Goal: Transaction & Acquisition: Purchase product/service

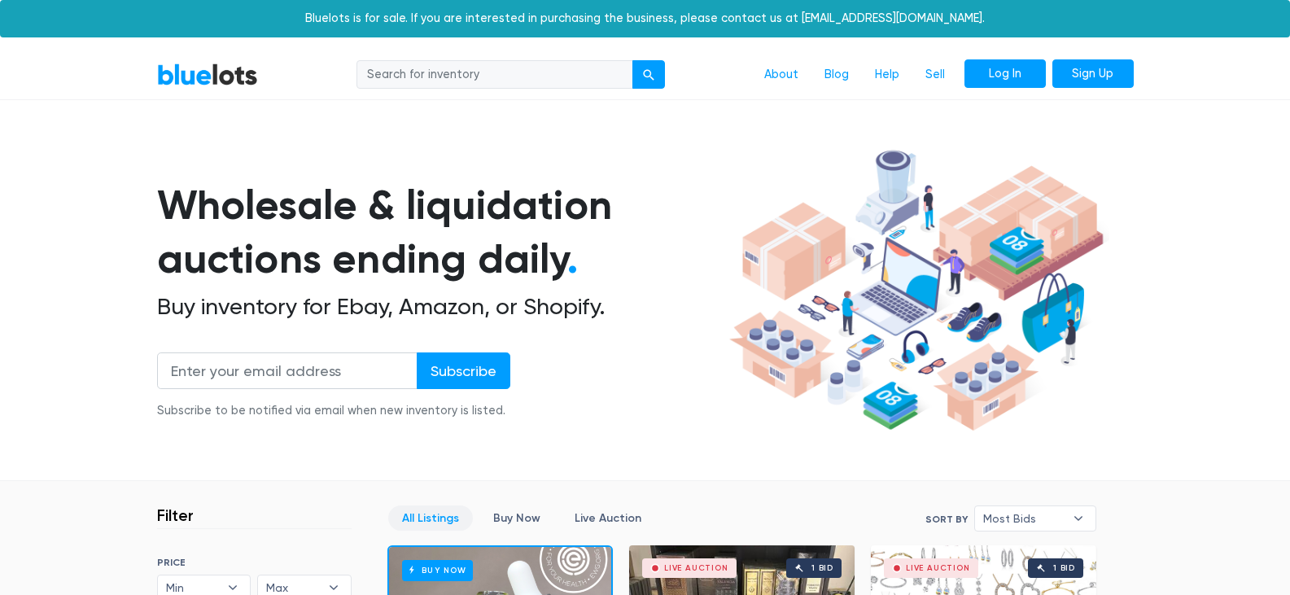
click at [1012, 66] on link "Log In" at bounding box center [1005, 73] width 81 height 29
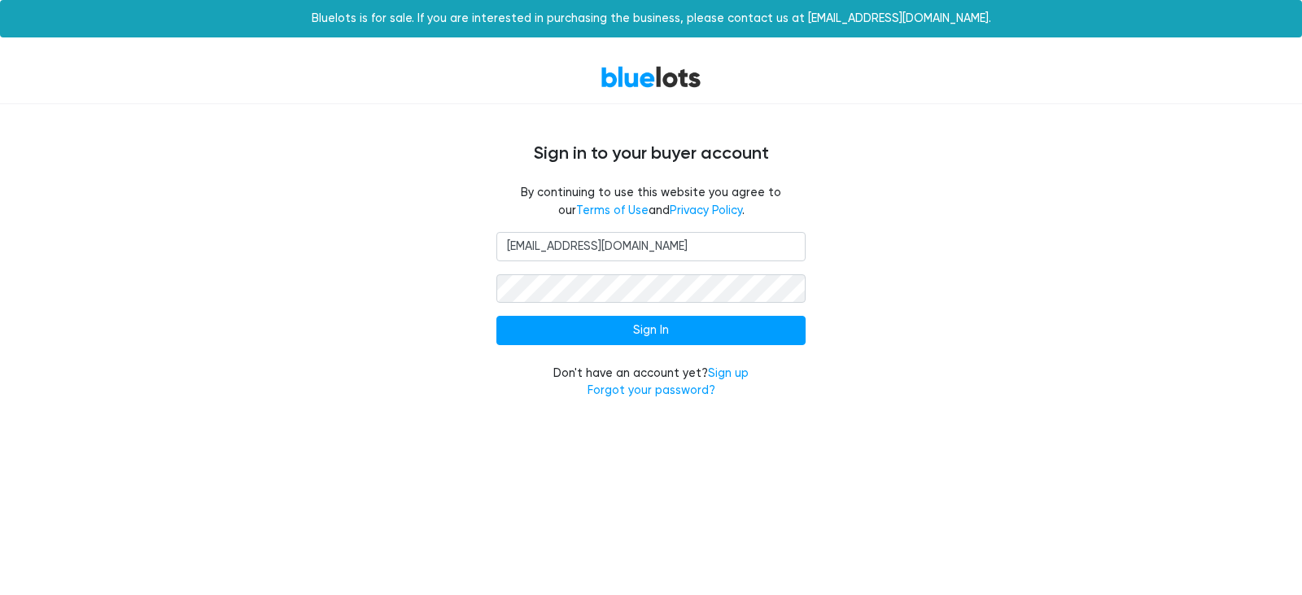
type input "rebeccagardner693@gmail.com"
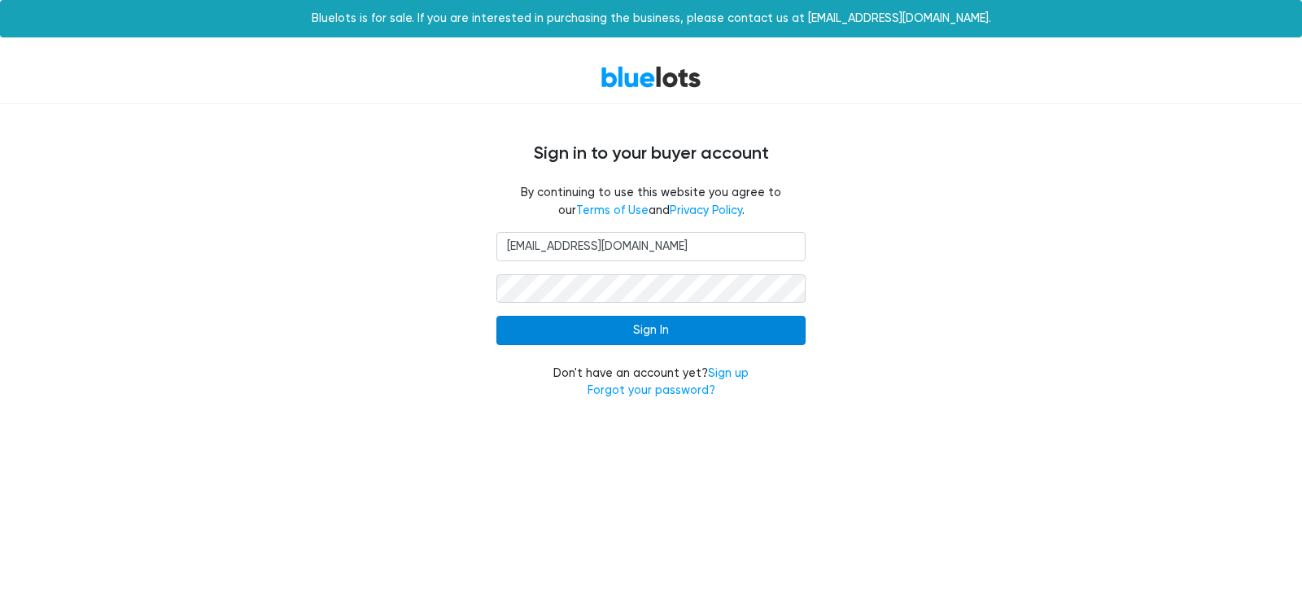
click at [645, 335] on input "Sign In" at bounding box center [651, 330] width 309 height 29
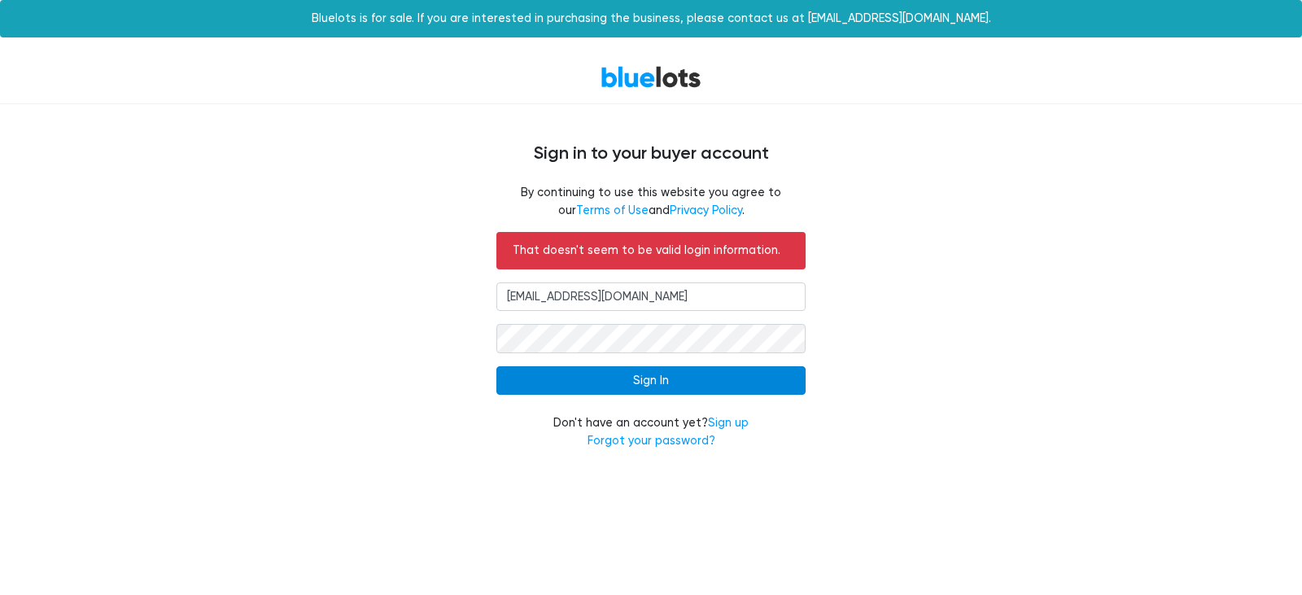
click at [642, 387] on input "Sign In" at bounding box center [651, 380] width 309 height 29
click at [600, 383] on input "Sign In" at bounding box center [651, 380] width 309 height 29
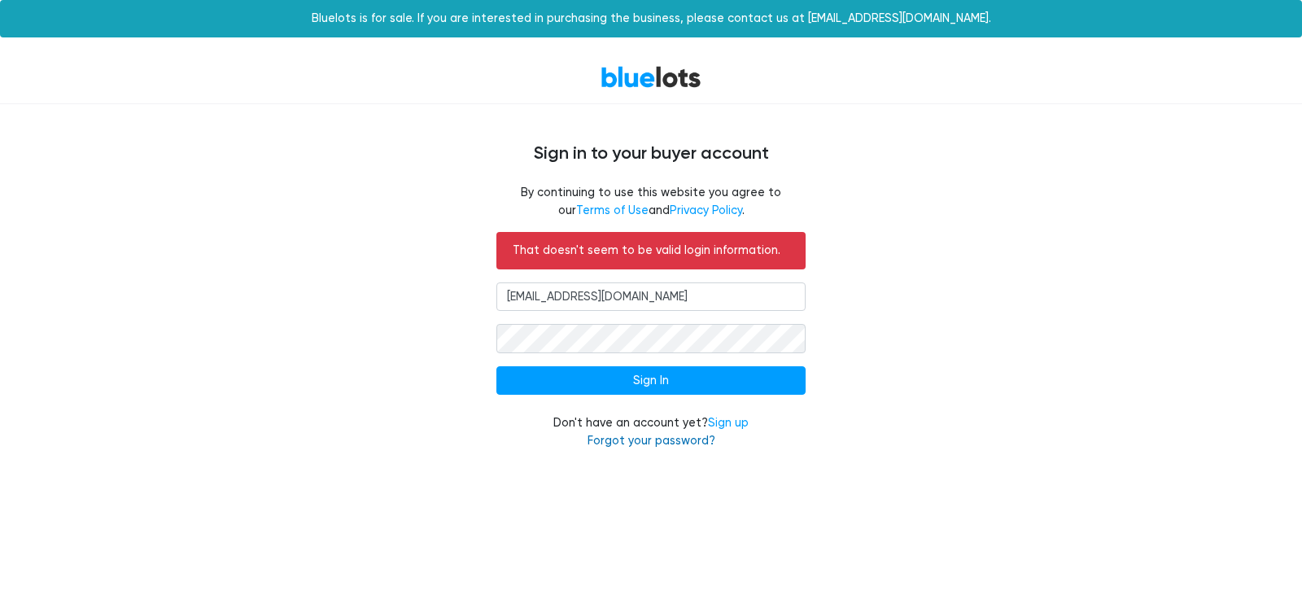
click at [659, 444] on link "Forgot your password?" at bounding box center [652, 441] width 128 height 14
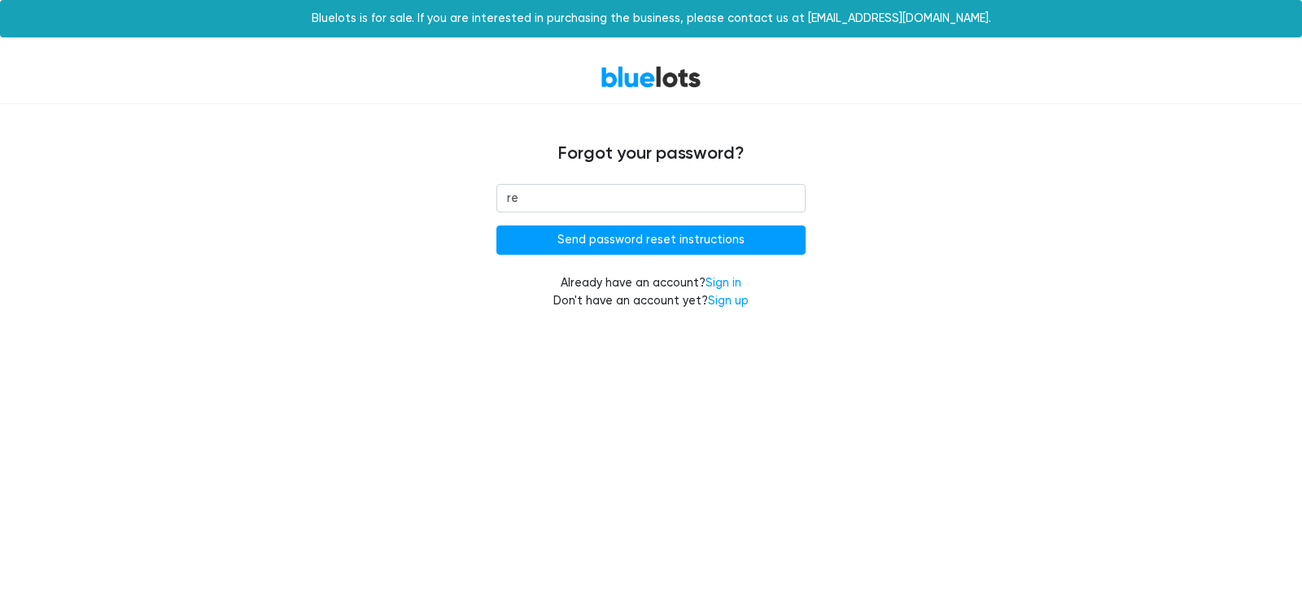
type input "[EMAIL_ADDRESS][DOMAIN_NAME]"
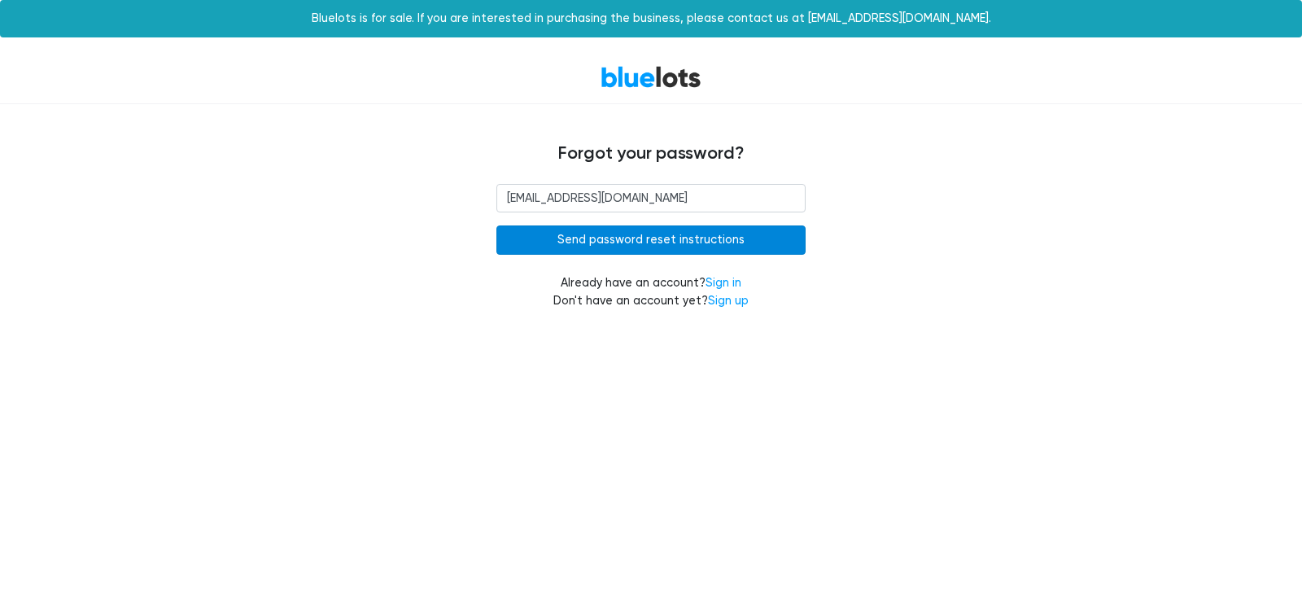
click at [671, 243] on input "Send password reset instructions" at bounding box center [651, 239] width 309 height 29
click at [615, 227] on input "Send password reset instructions" at bounding box center [651, 239] width 309 height 29
click at [650, 235] on input "Send password reset instructions" at bounding box center [651, 239] width 309 height 29
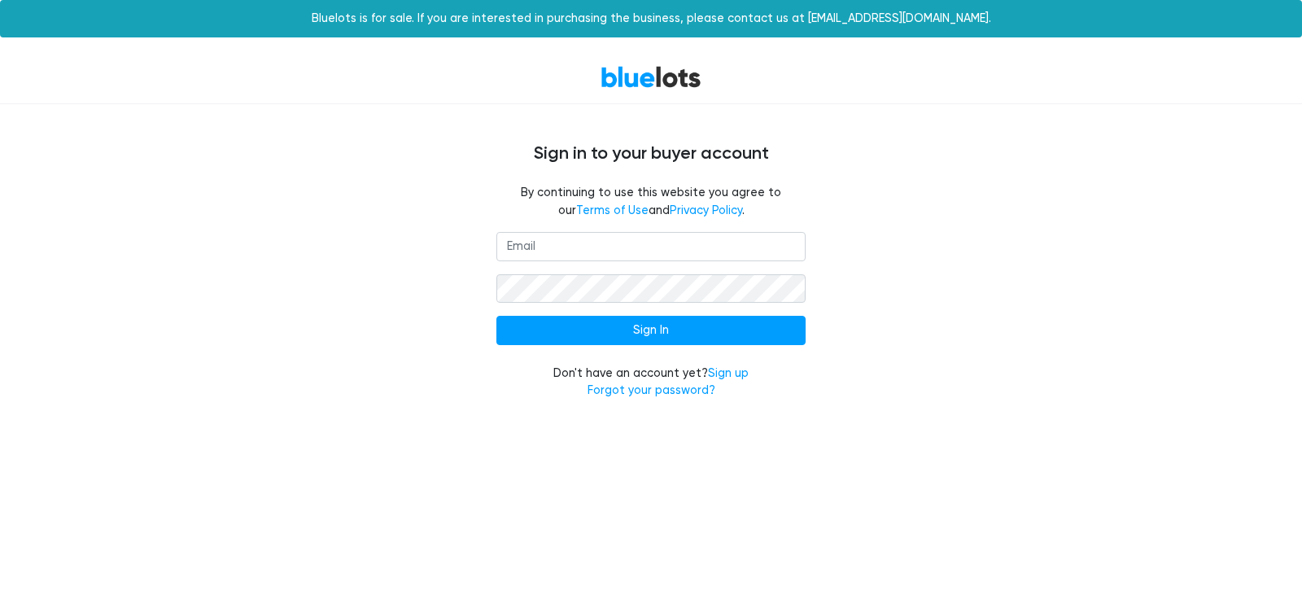
type input "e"
type input "rebeccagardner693@gmail.com"
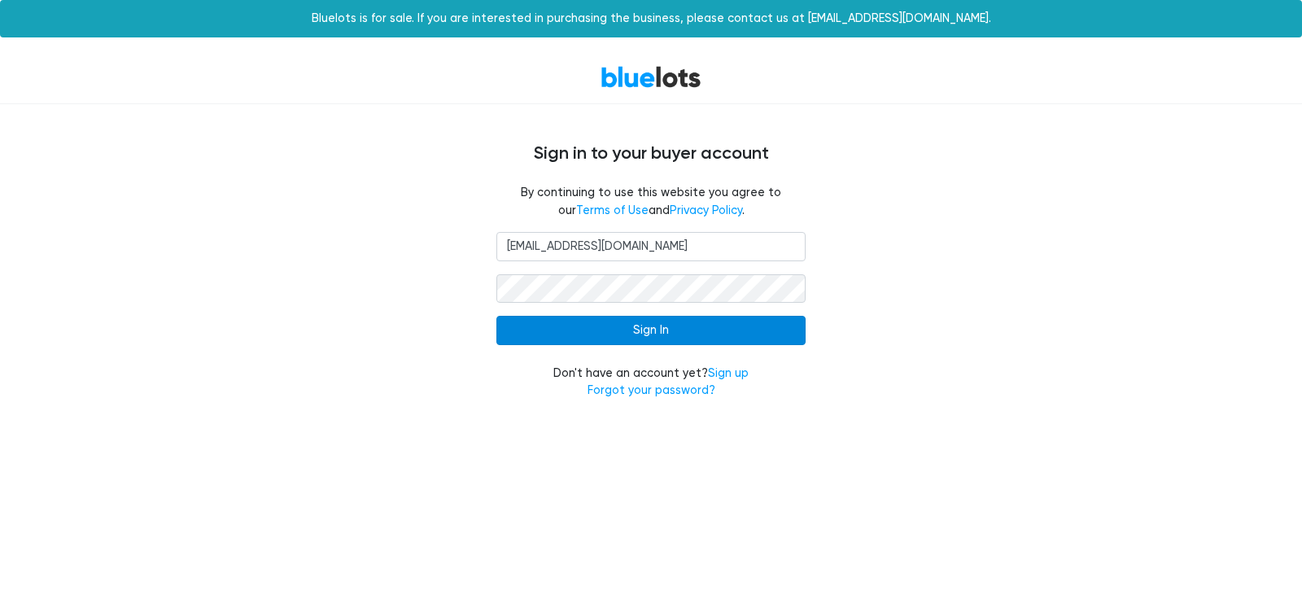
click at [676, 329] on input "Sign In" at bounding box center [651, 330] width 309 height 29
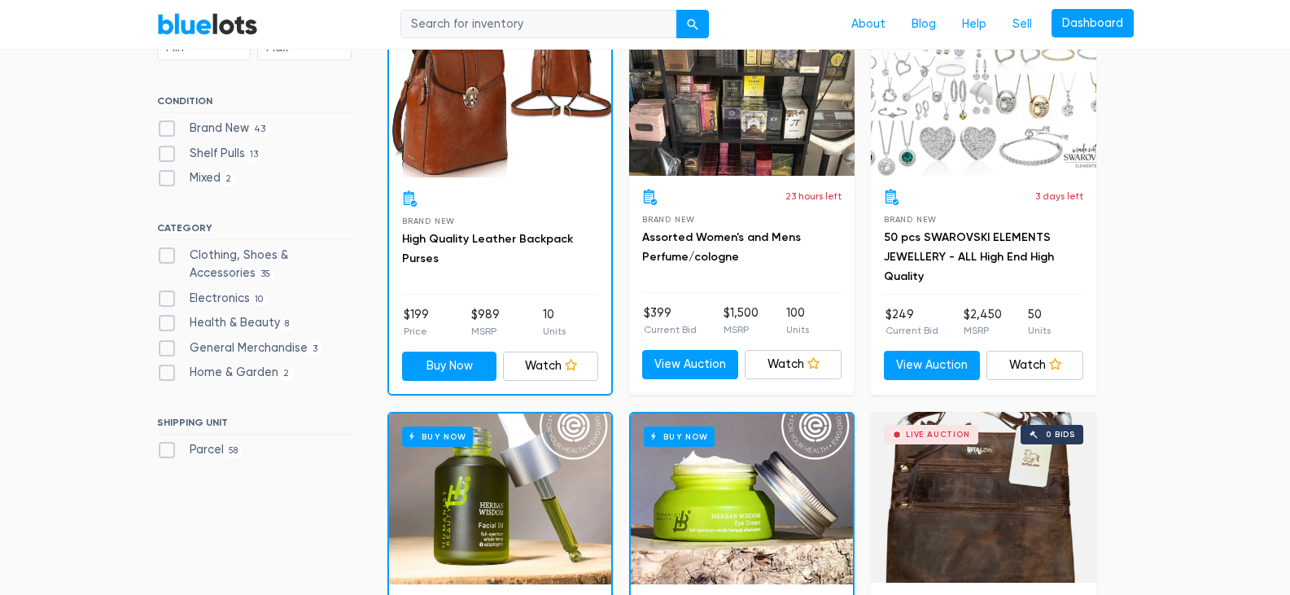
scroll to position [570, 0]
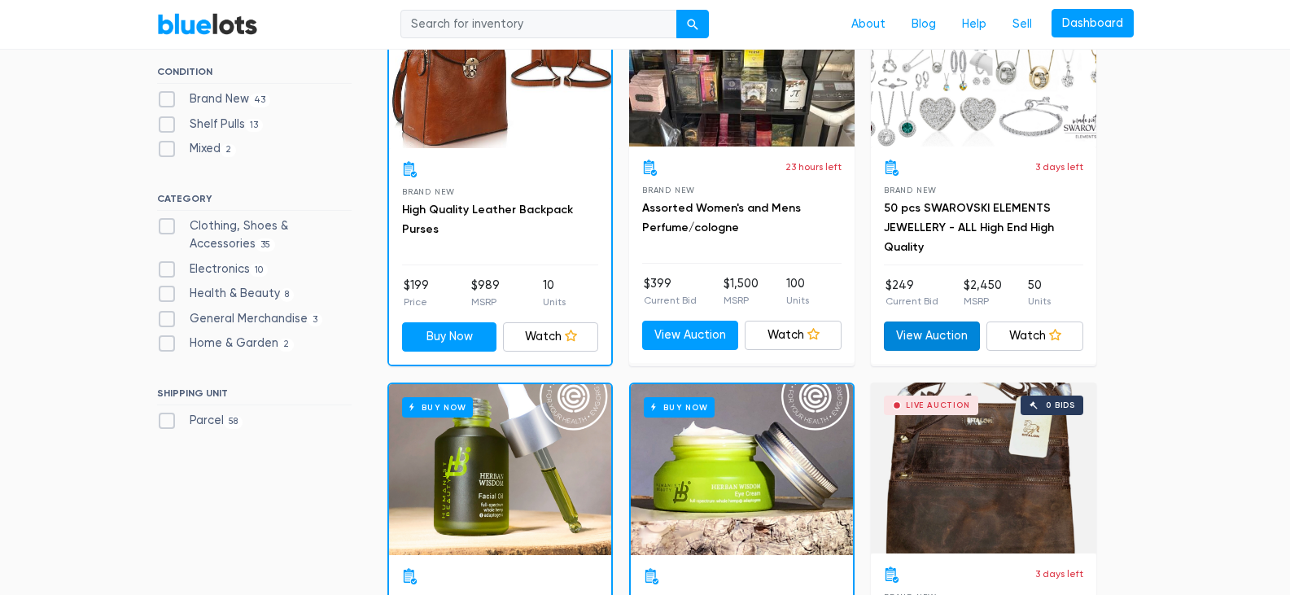
click at [939, 329] on link "View Auction" at bounding box center [932, 336] width 97 height 29
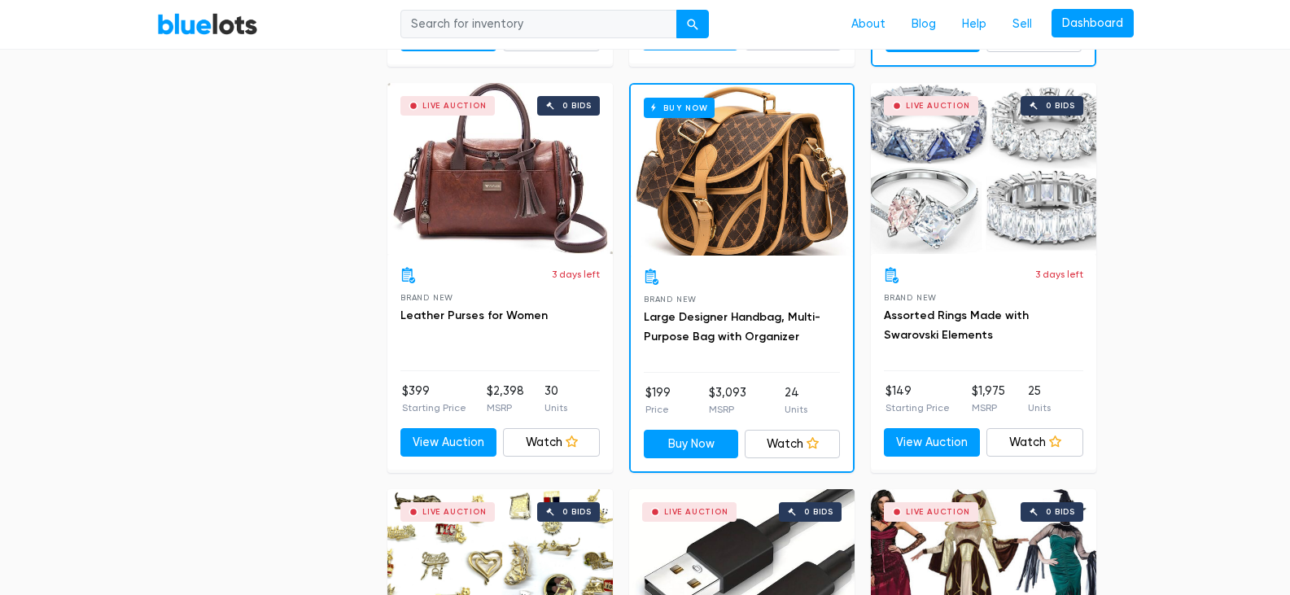
scroll to position [1709, 0]
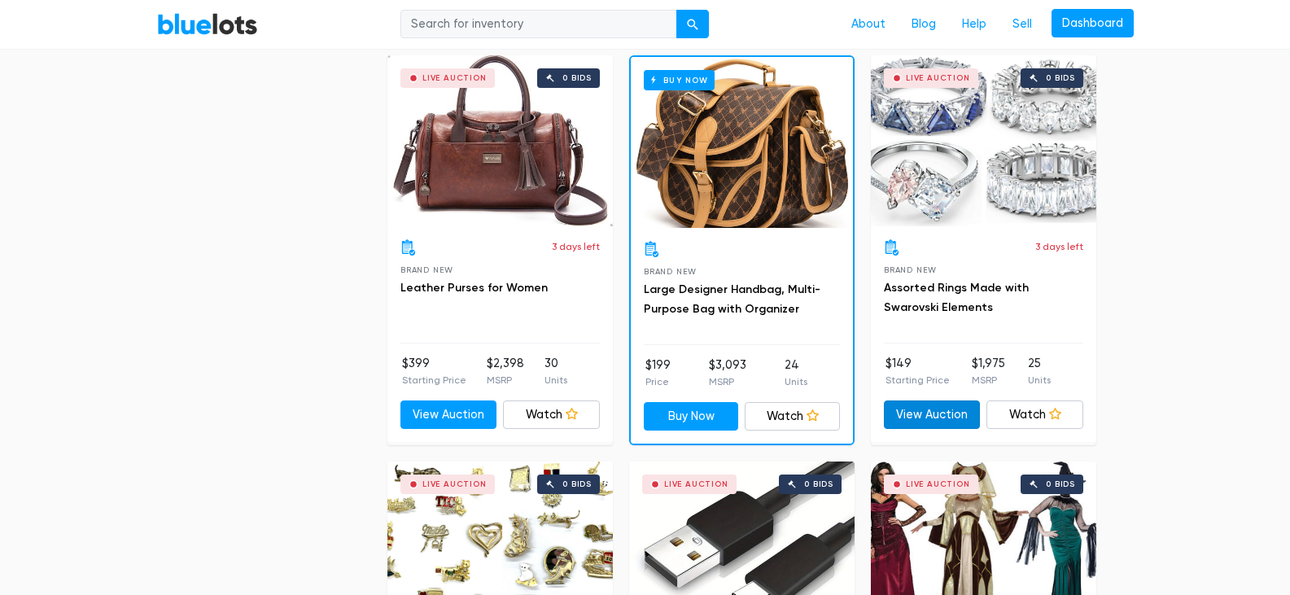
click at [942, 411] on link "View Auction" at bounding box center [932, 414] width 97 height 29
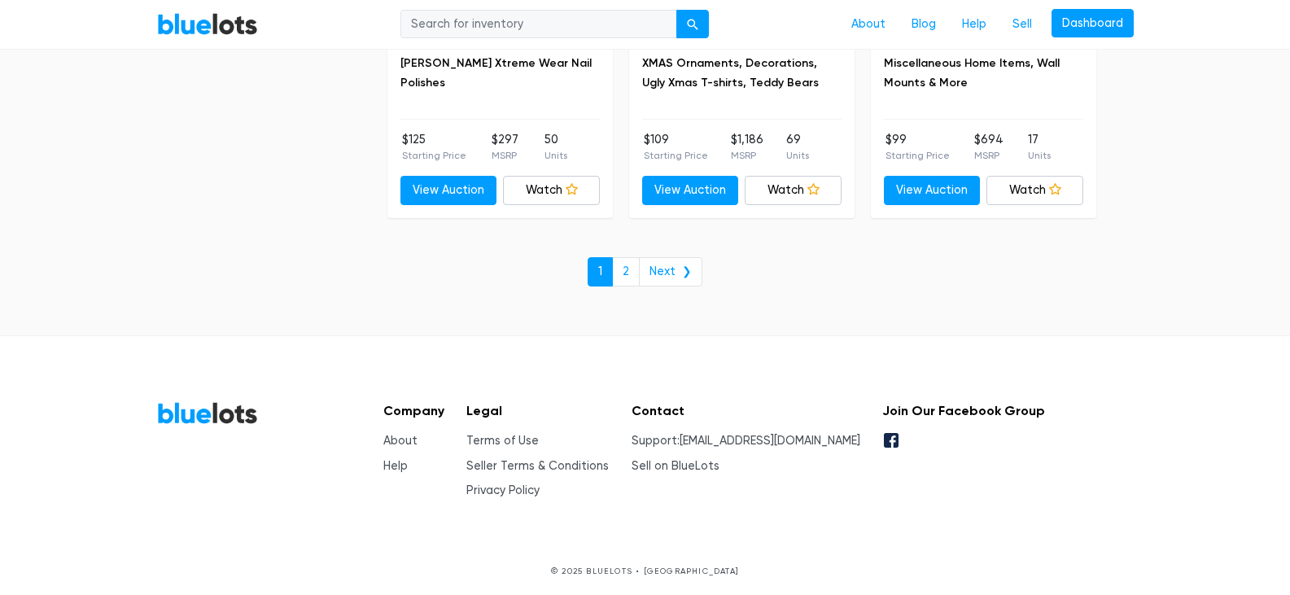
scroll to position [7186, 0]
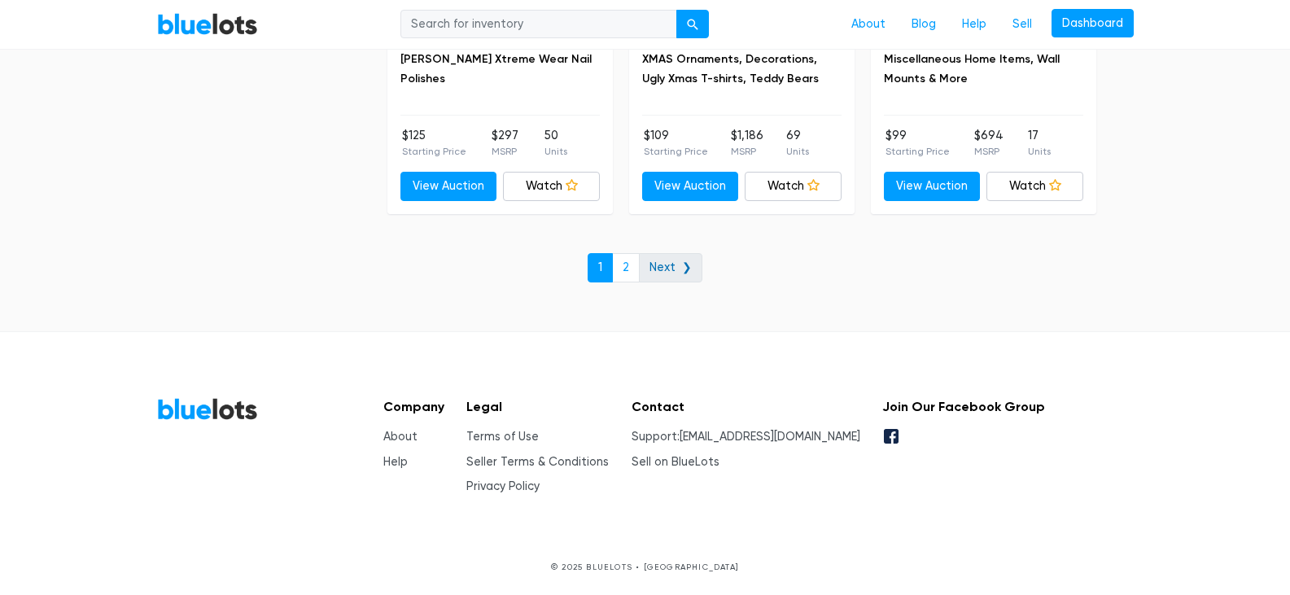
click at [678, 261] on link "Next ❯" at bounding box center [670, 267] width 63 height 29
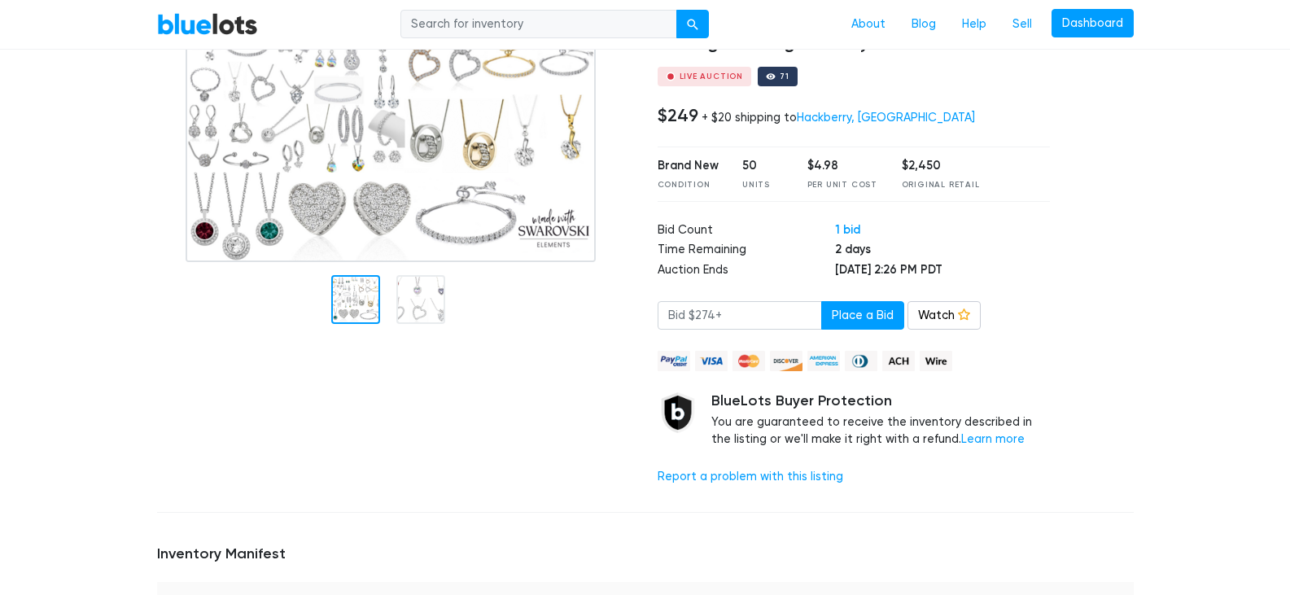
scroll to position [163, 0]
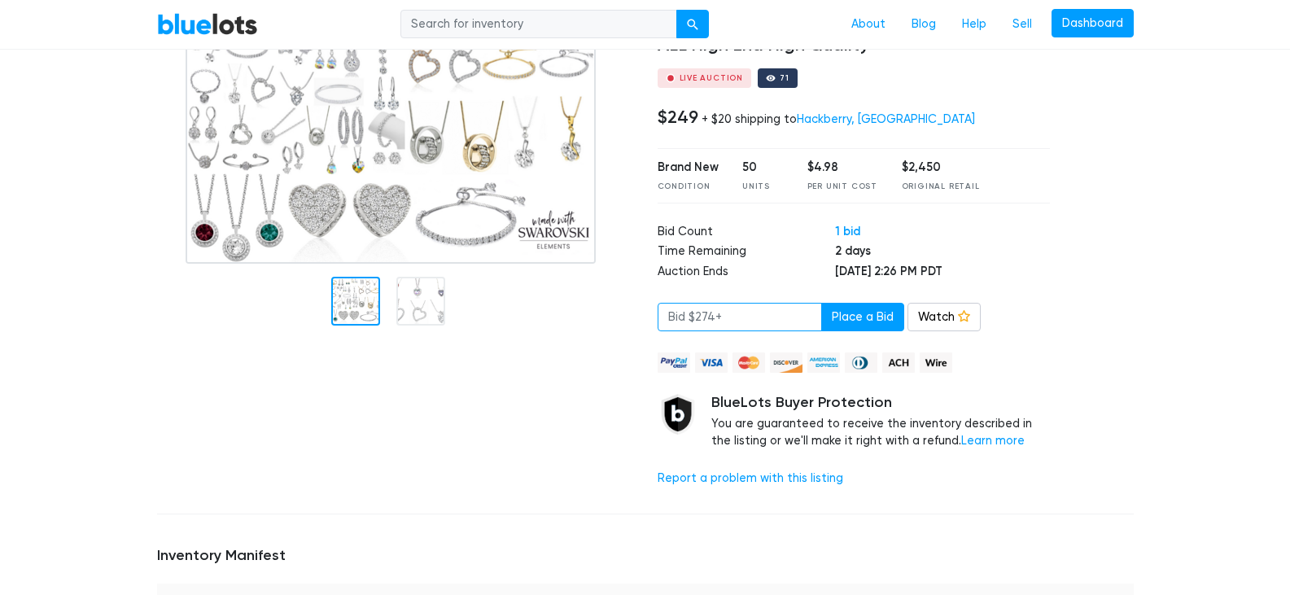
click at [753, 308] on input "number" at bounding box center [740, 317] width 164 height 29
click at [865, 326] on button "Place a Bid" at bounding box center [862, 317] width 83 height 29
click at [860, 309] on button "Place a Bid" at bounding box center [862, 317] width 83 height 29
click at [779, 314] on input "265" at bounding box center [740, 317] width 164 height 29
type input "2"
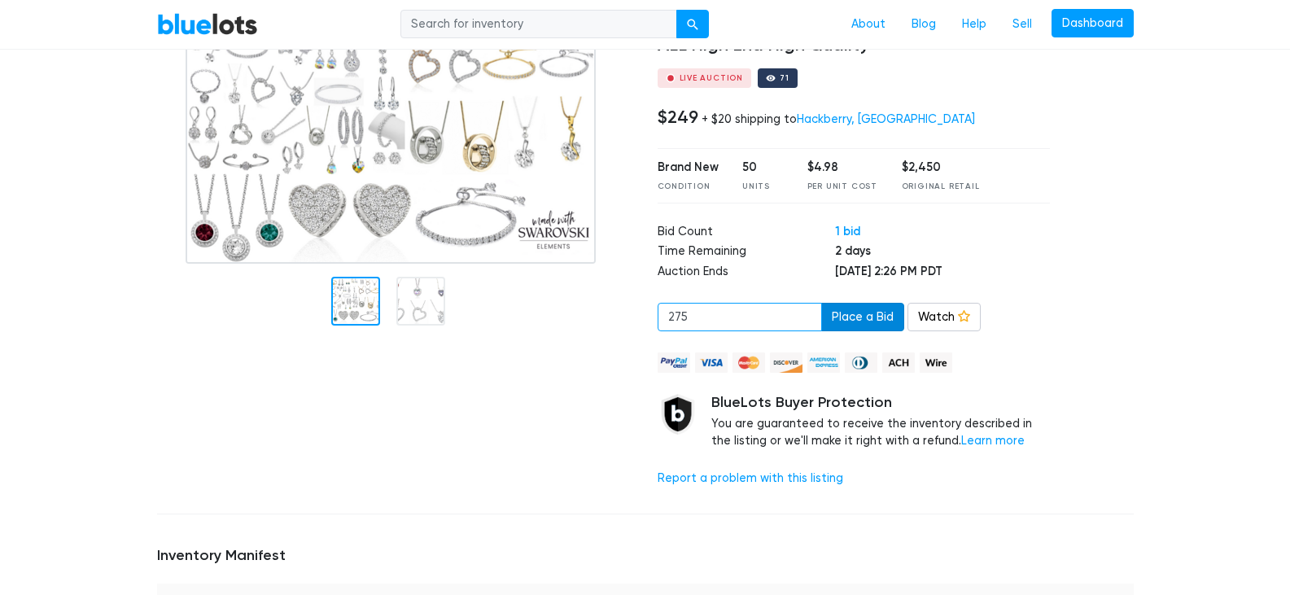
type input "275"
click at [839, 321] on button "Place a Bid" at bounding box center [862, 317] width 83 height 29
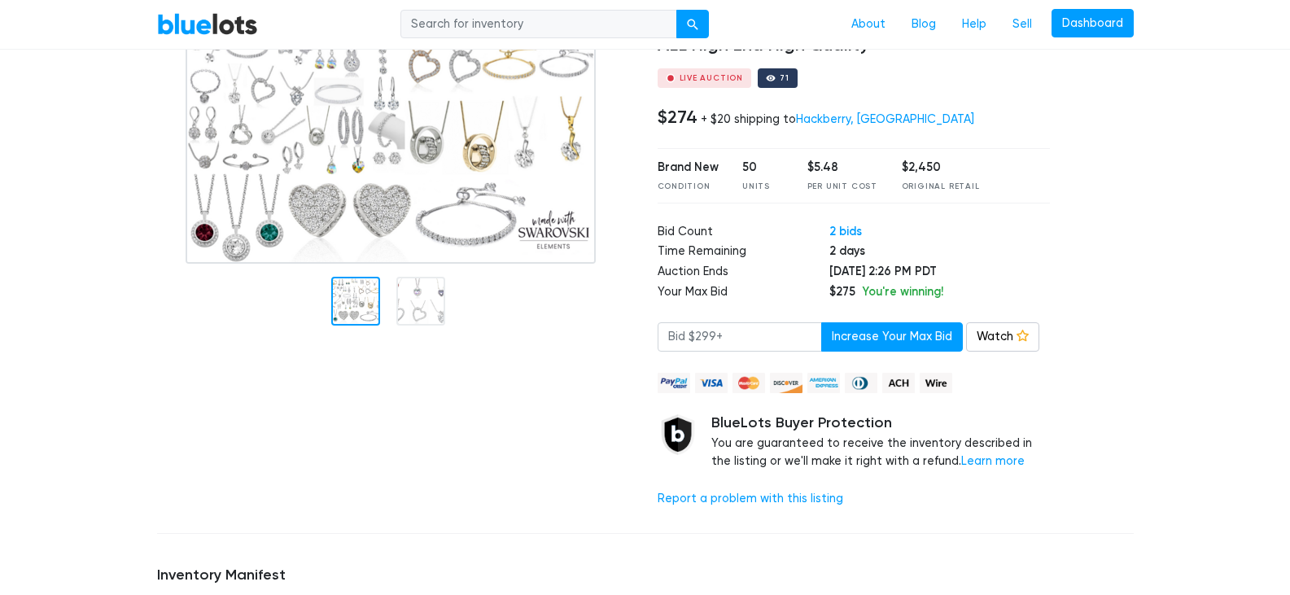
scroll to position [81, 0]
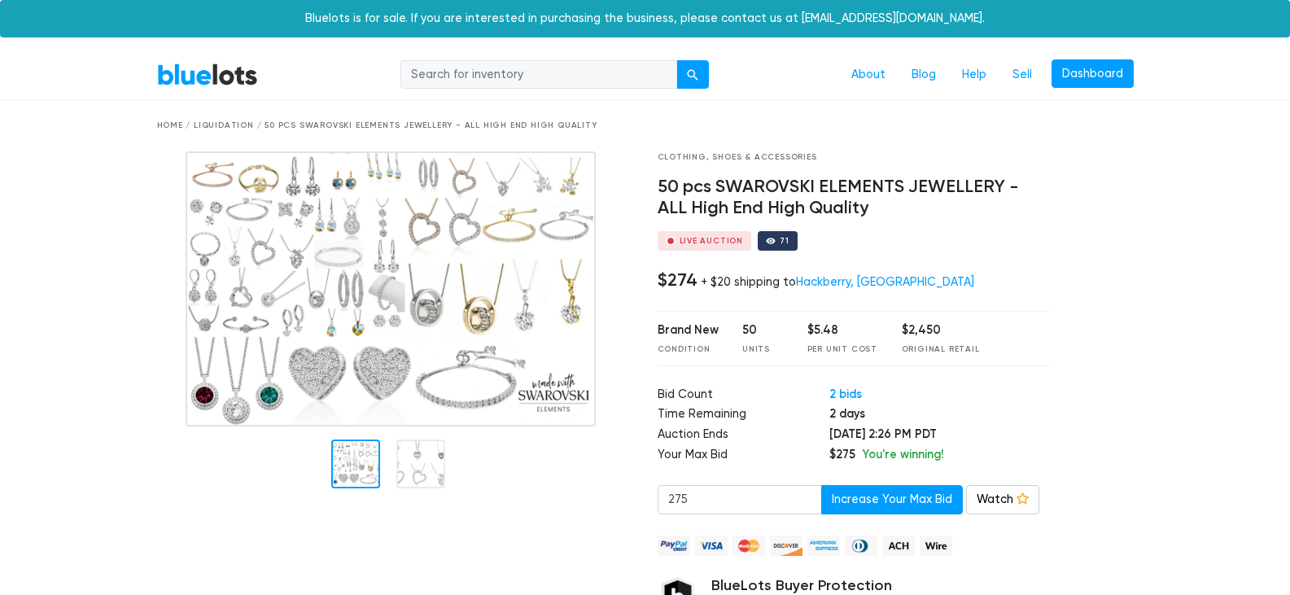
click at [453, 79] on input "search" at bounding box center [538, 74] width 277 height 29
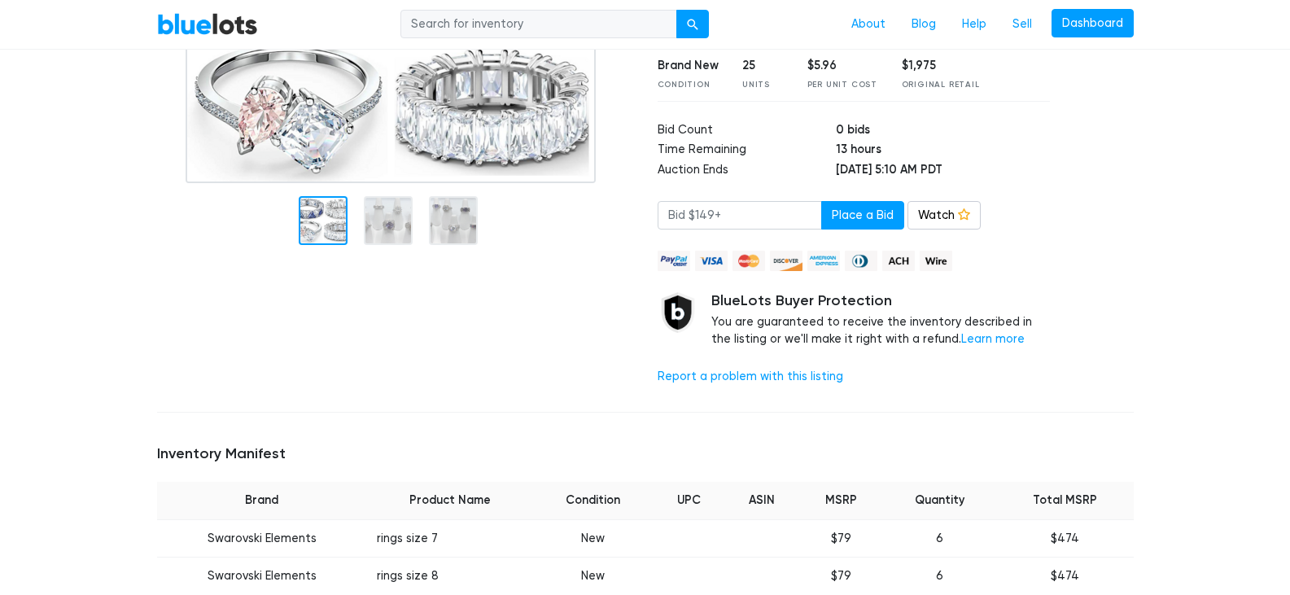
scroll to position [244, 0]
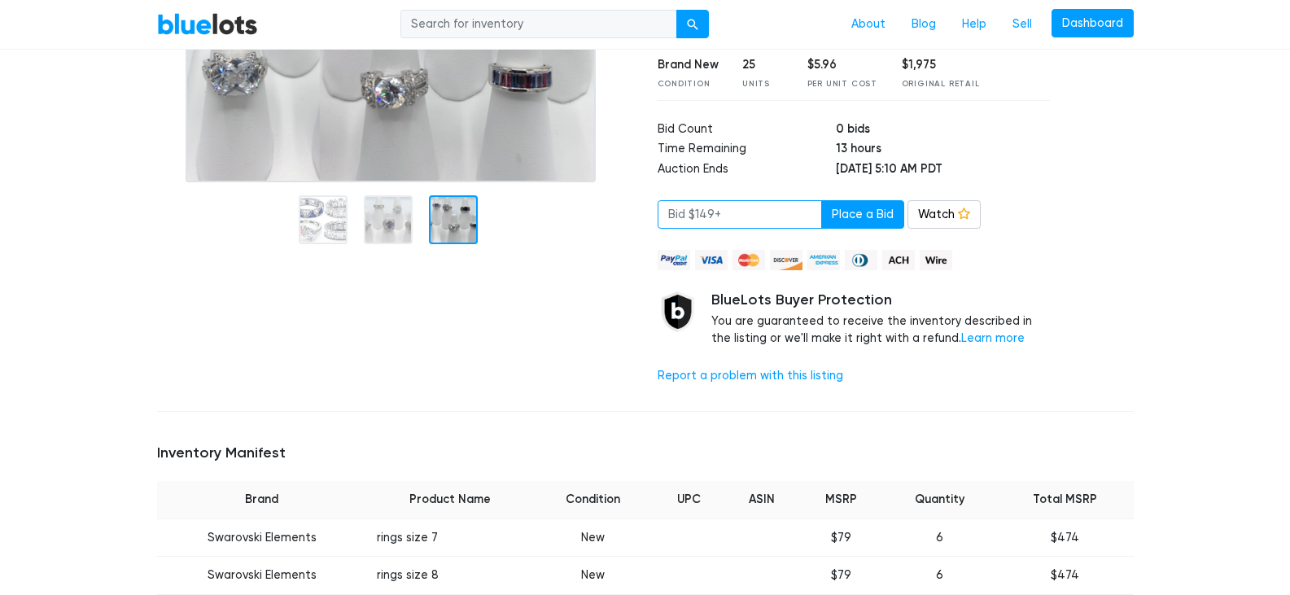
click at [742, 212] on input "number" at bounding box center [740, 214] width 164 height 29
type input "165"
click at [855, 218] on button "Place a Bid" at bounding box center [862, 214] width 83 height 29
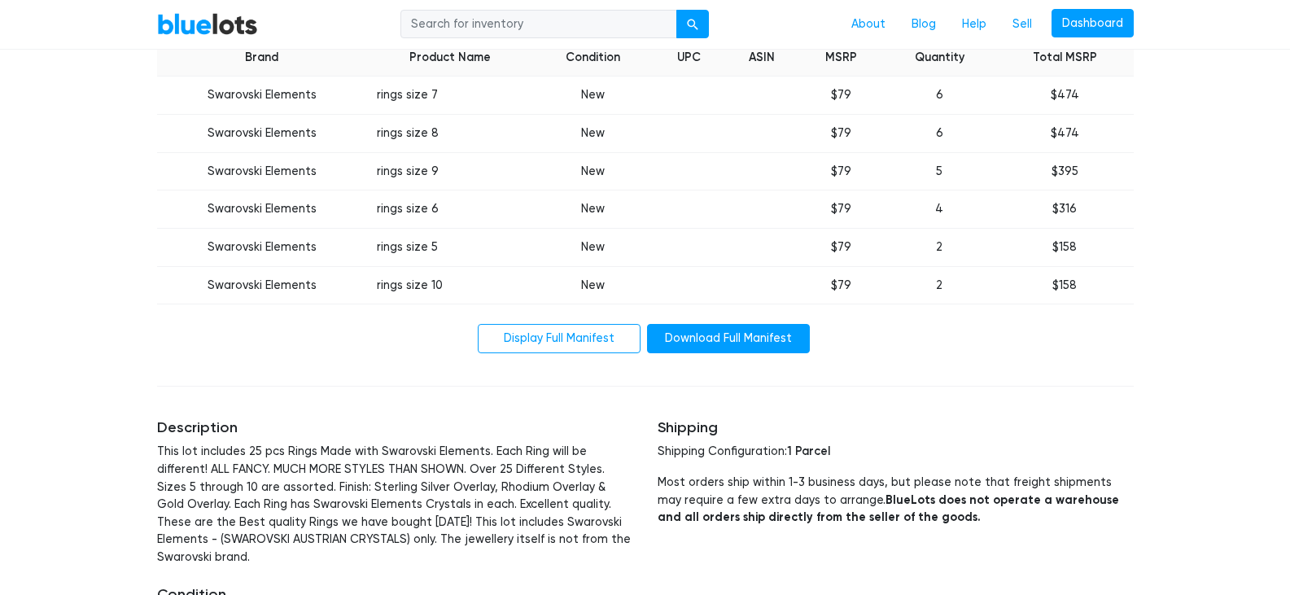
scroll to position [733, 0]
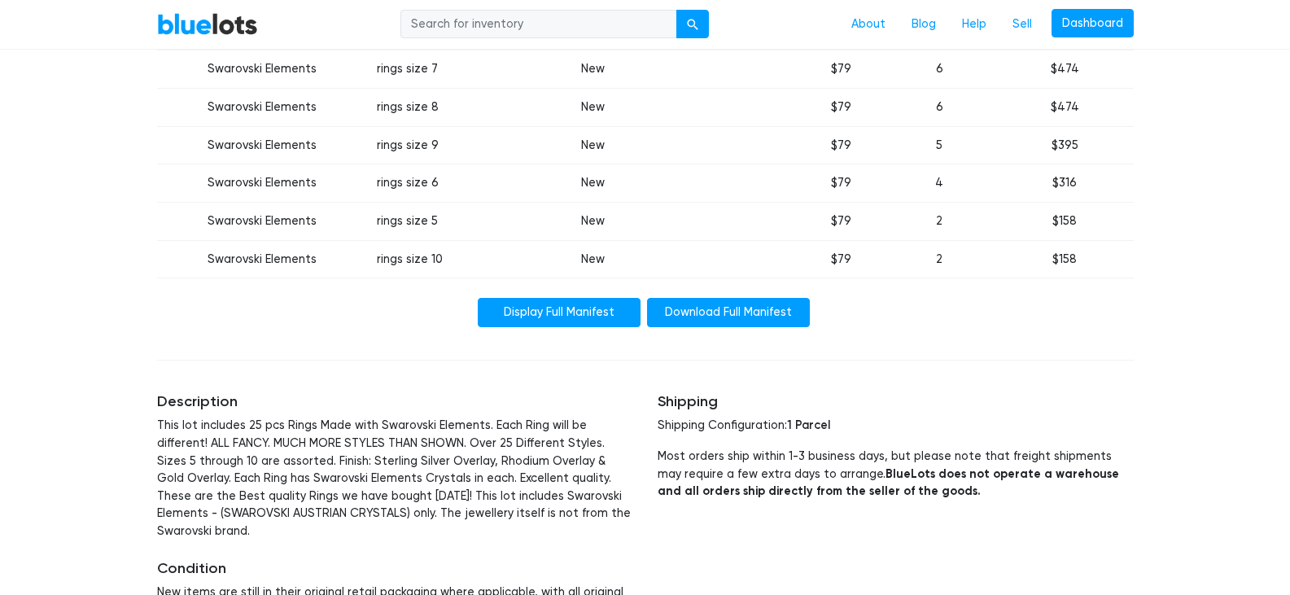
click at [580, 317] on link "Display Full Manifest" at bounding box center [559, 312] width 163 height 29
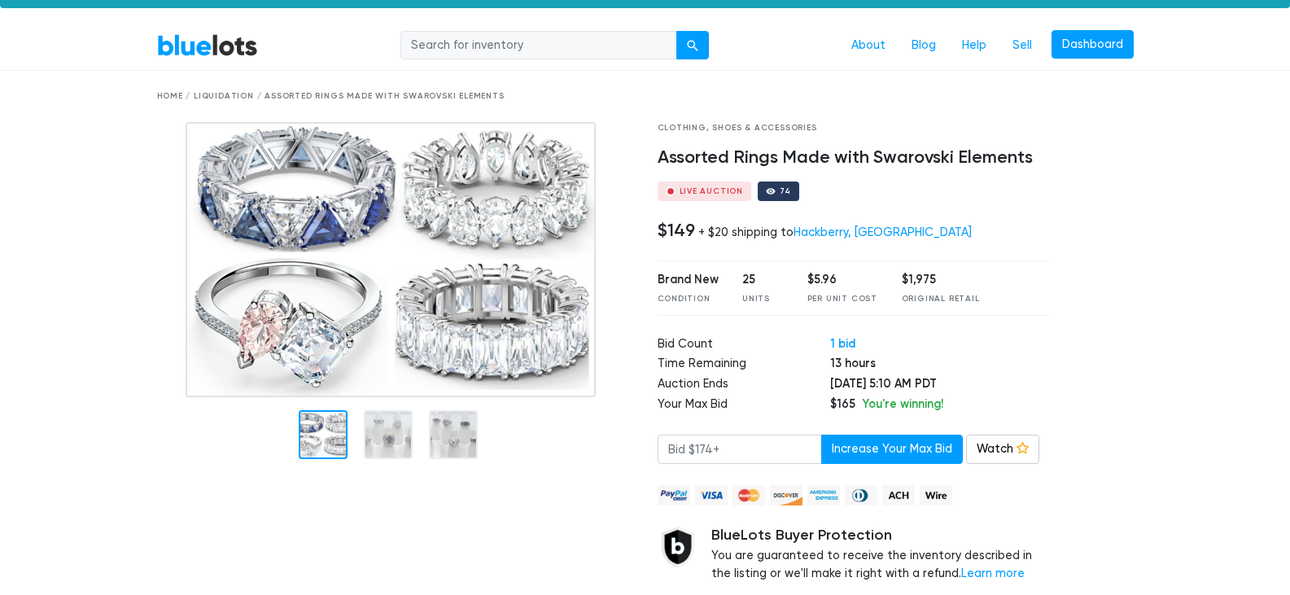
scroll to position [0, 0]
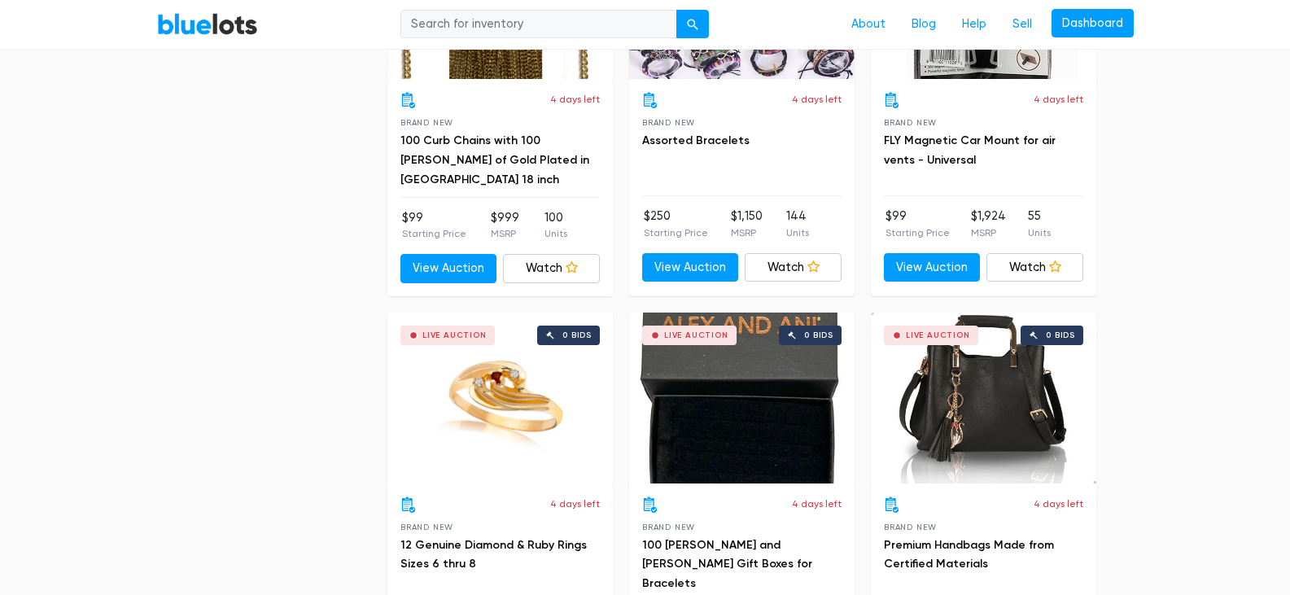
scroll to position [1384, 0]
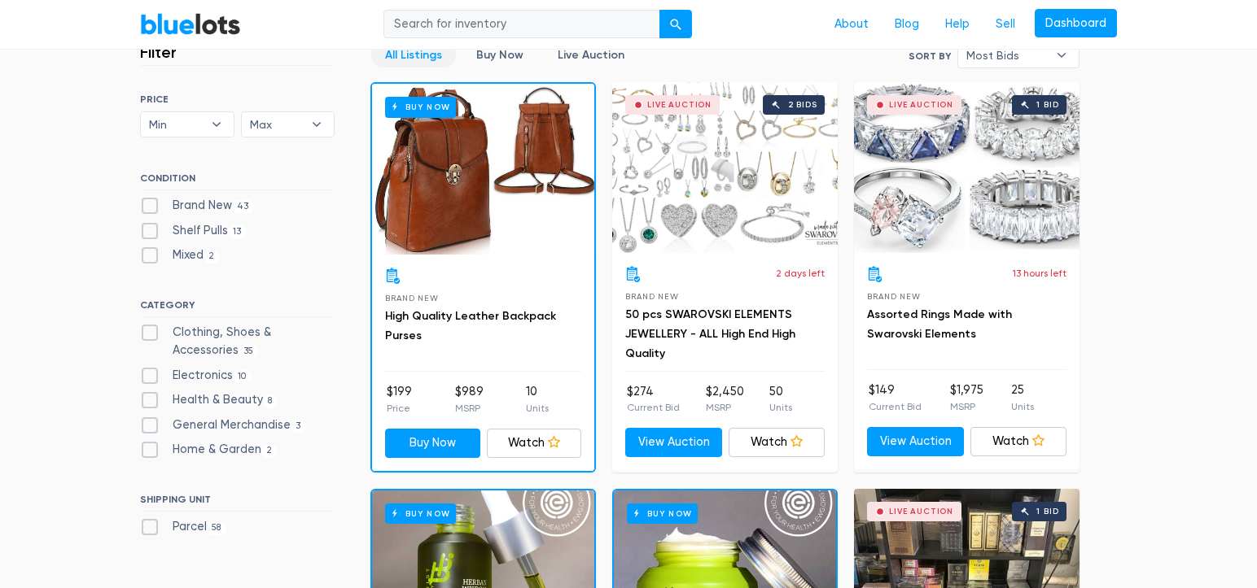
scroll to position [488, 0]
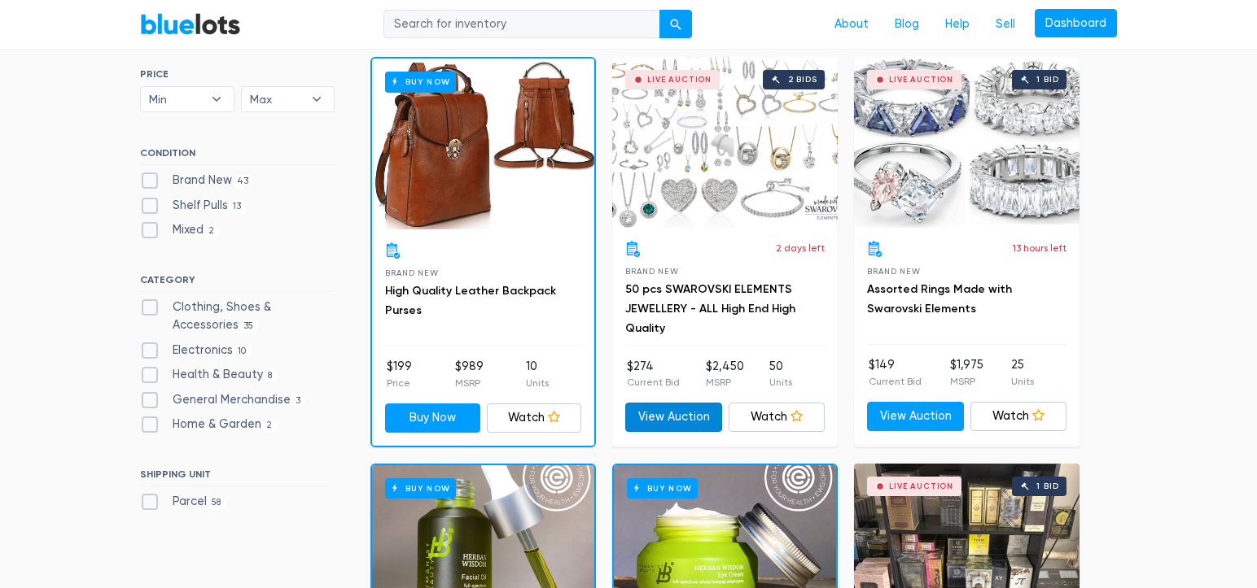
click at [673, 415] on link "View Auction" at bounding box center [673, 417] width 97 height 29
click at [948, 138] on div "Live Auction 1 bid" at bounding box center [966, 142] width 225 height 171
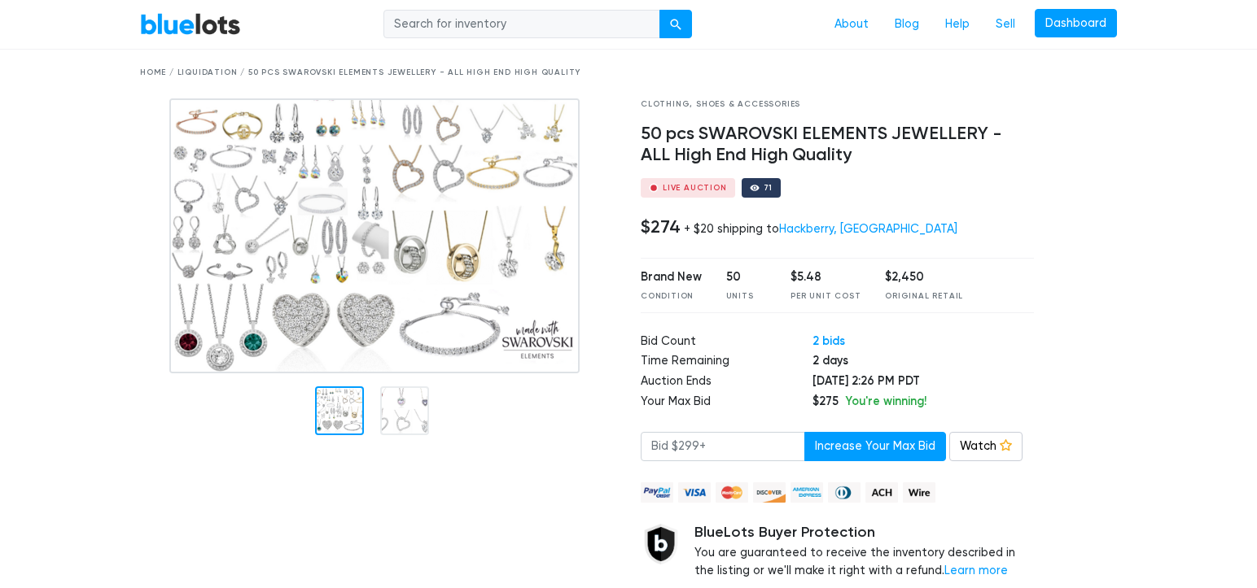
scroll to position [81, 0]
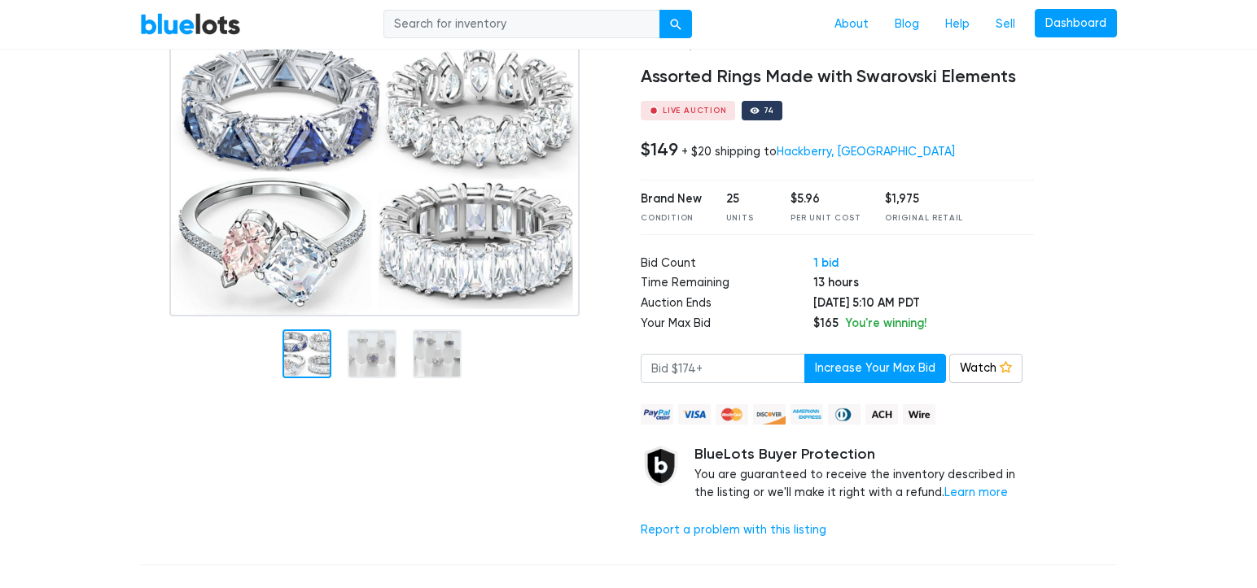
scroll to position [81, 0]
